Goal: Navigation & Orientation: Find specific page/section

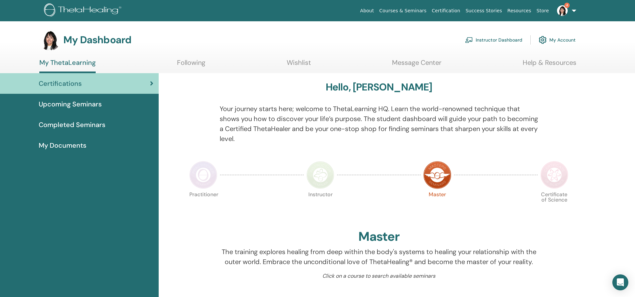
click at [498, 39] on link "Instructor Dashboard" at bounding box center [493, 40] width 57 height 15
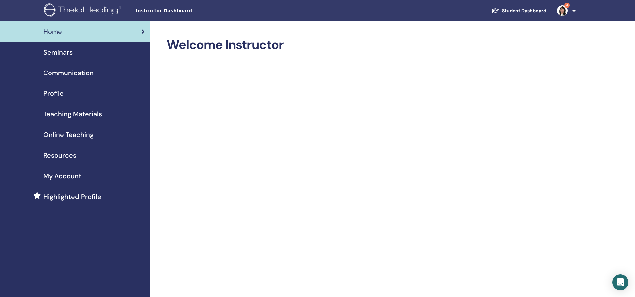
click at [58, 50] on span "Seminars" at bounding box center [57, 52] width 29 height 10
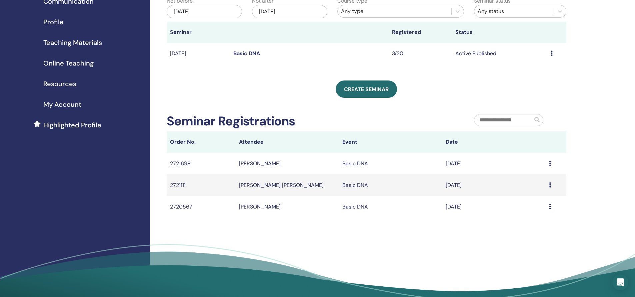
scroll to position [100, 0]
